Goal: Find specific page/section: Find specific page/section

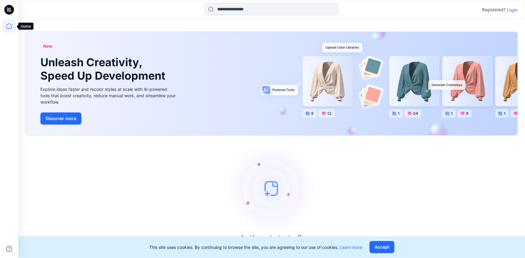
click at [9, 27] on icon at bounding box center [8, 25] width 5 height 5
click at [12, 10] on icon at bounding box center [9, 10] width 10 height 10
click at [9, 26] on icon at bounding box center [8, 25] width 13 height 13
click at [512, 11] on p "Login" at bounding box center [512, 10] width 11 height 6
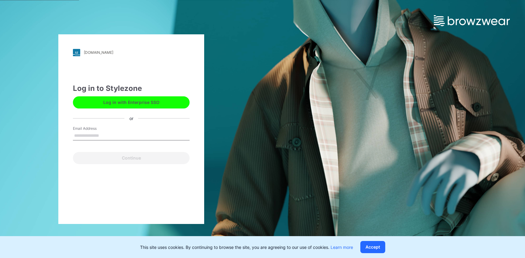
click at [125, 136] on input "Email Address" at bounding box center [131, 135] width 117 height 9
type input "**********"
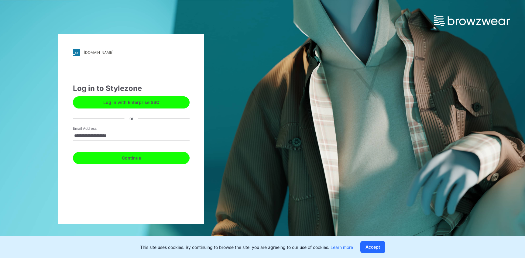
click at [125, 158] on button "Continue" at bounding box center [131, 158] width 117 height 12
click at [131, 159] on button "Continue" at bounding box center [131, 158] width 117 height 12
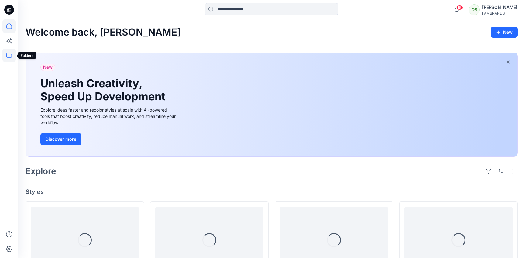
click at [10, 59] on icon at bounding box center [8, 55] width 13 height 13
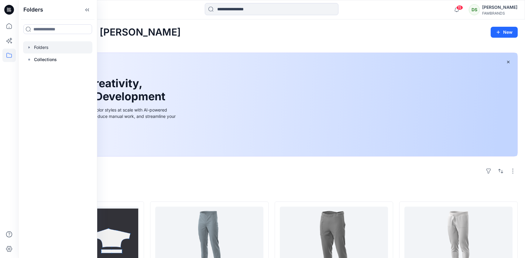
click at [50, 48] on div at bounding box center [57, 47] width 69 height 12
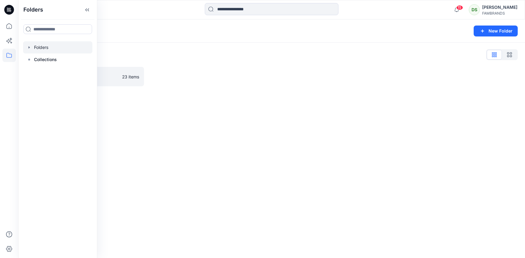
click at [177, 77] on div at bounding box center [209, 76] width 118 height 19
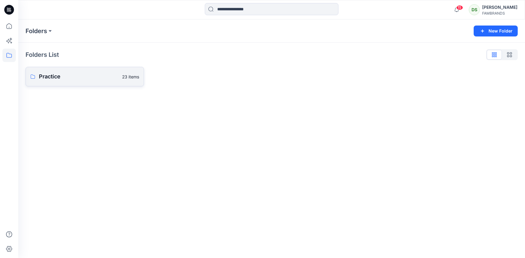
click at [90, 73] on p "Practice" at bounding box center [79, 76] width 80 height 9
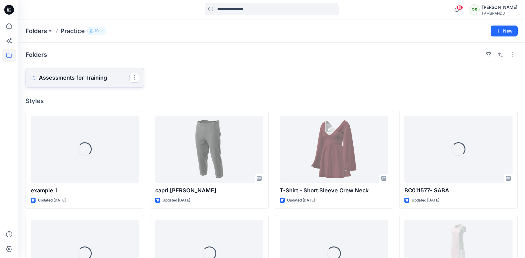
click at [76, 75] on p "Assessments for Training" at bounding box center [84, 78] width 91 height 9
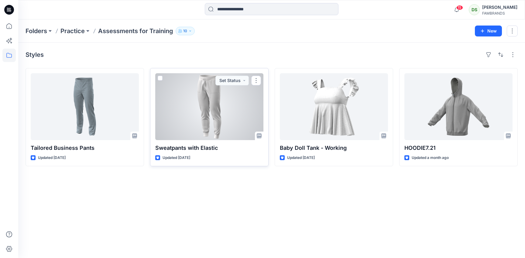
click at [220, 114] on div at bounding box center [209, 106] width 108 height 67
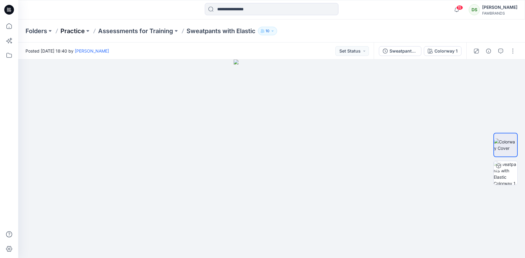
click at [82, 33] on p "Practice" at bounding box center [72, 31] width 24 height 9
